Goal: Register for event/course

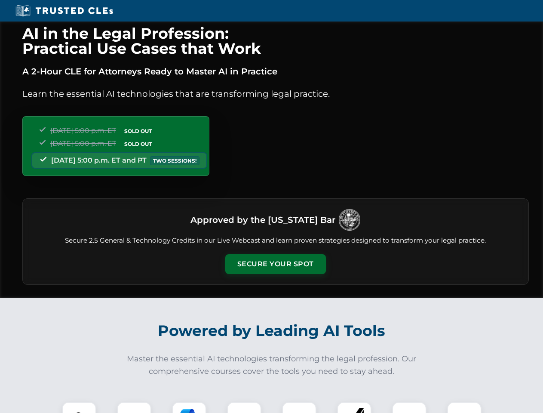
click at [275, 264] on button "Secure Your Spot" at bounding box center [275, 264] width 101 height 20
click at [79, 407] on img at bounding box center [79, 419] width 25 height 25
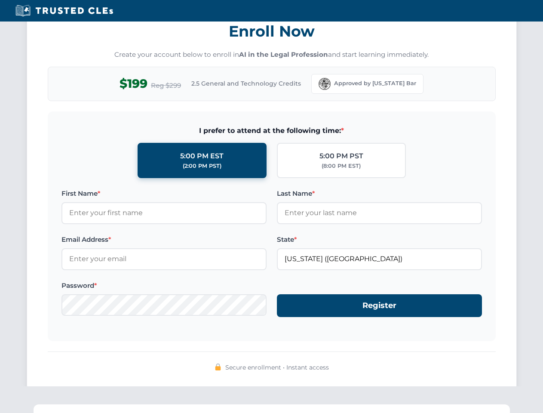
scroll to position [845, 0]
